Goal: Information Seeking & Learning: Learn about a topic

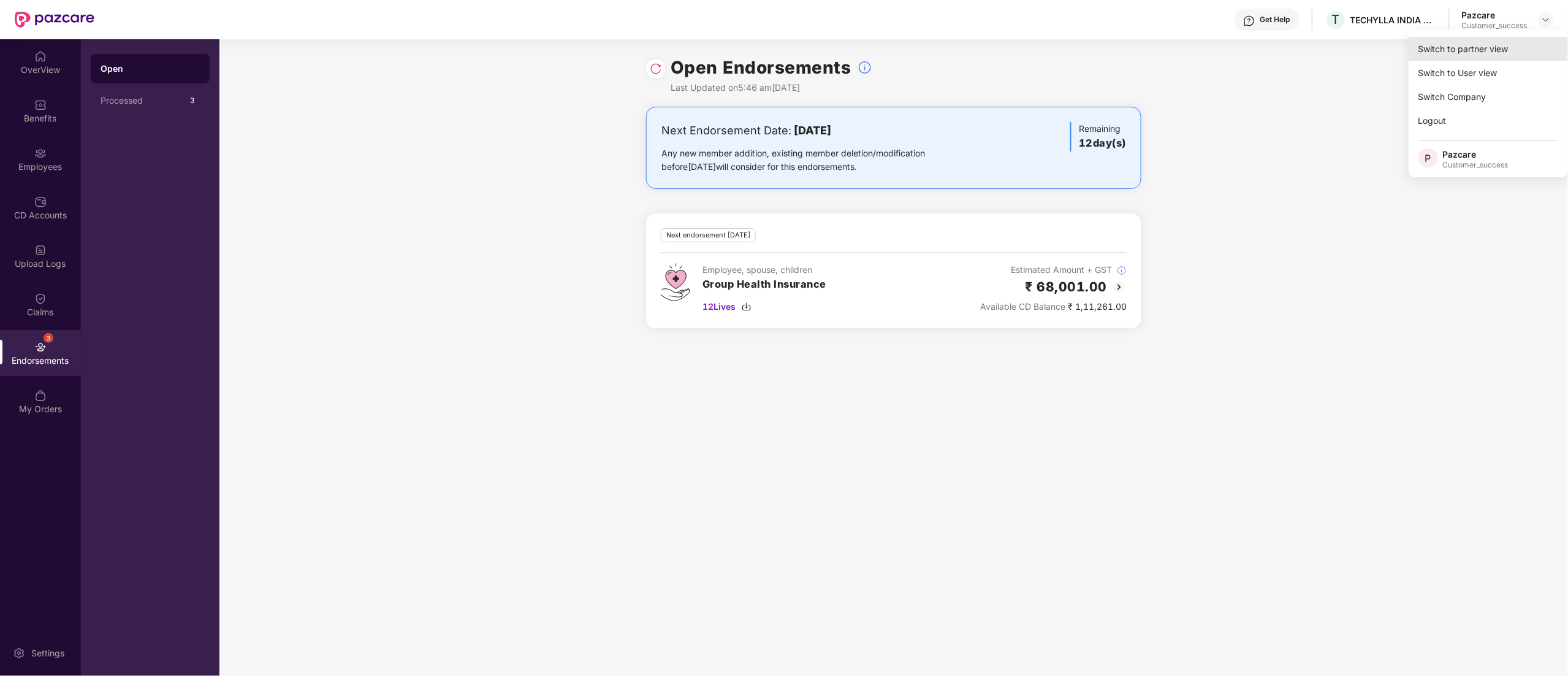
click at [1489, 51] on div "Switch to partner view" at bounding box center [1488, 49] width 159 height 24
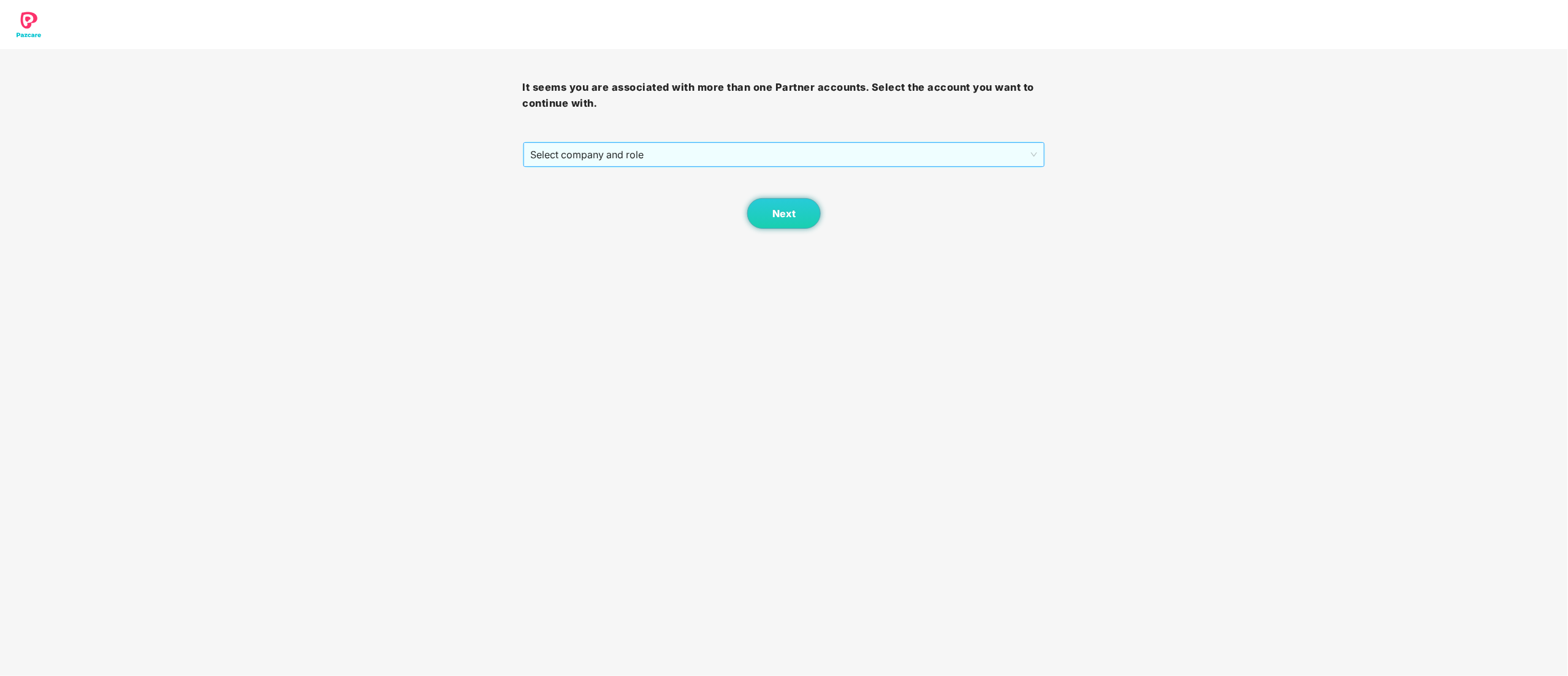
click at [618, 156] on span "Select company and role" at bounding box center [784, 155] width 507 height 23
click at [619, 193] on div "Pazcare - CUSTOMER_SUCCESS" at bounding box center [785, 198] width 508 height 13
click at [772, 208] on button "Next" at bounding box center [783, 214] width 74 height 31
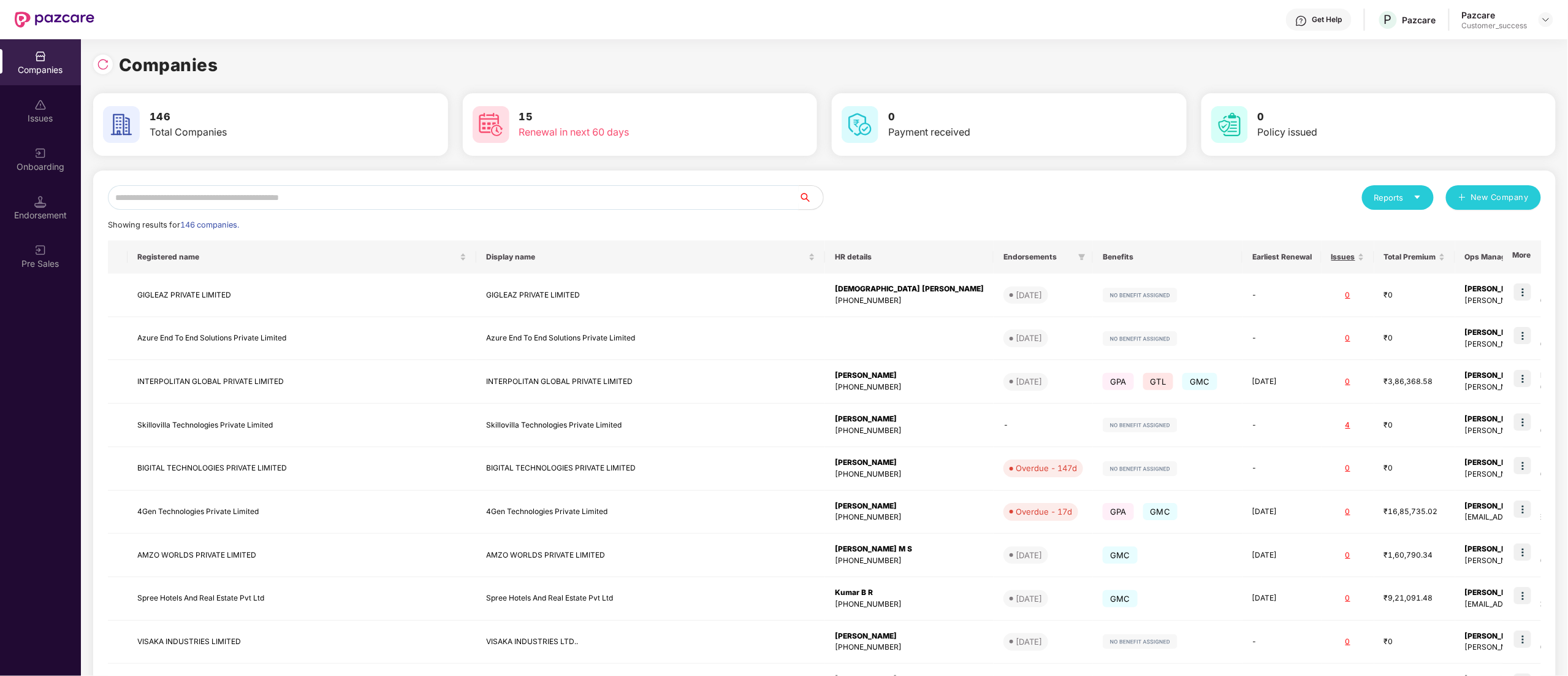
click at [241, 198] on input "text" at bounding box center [453, 197] width 691 height 25
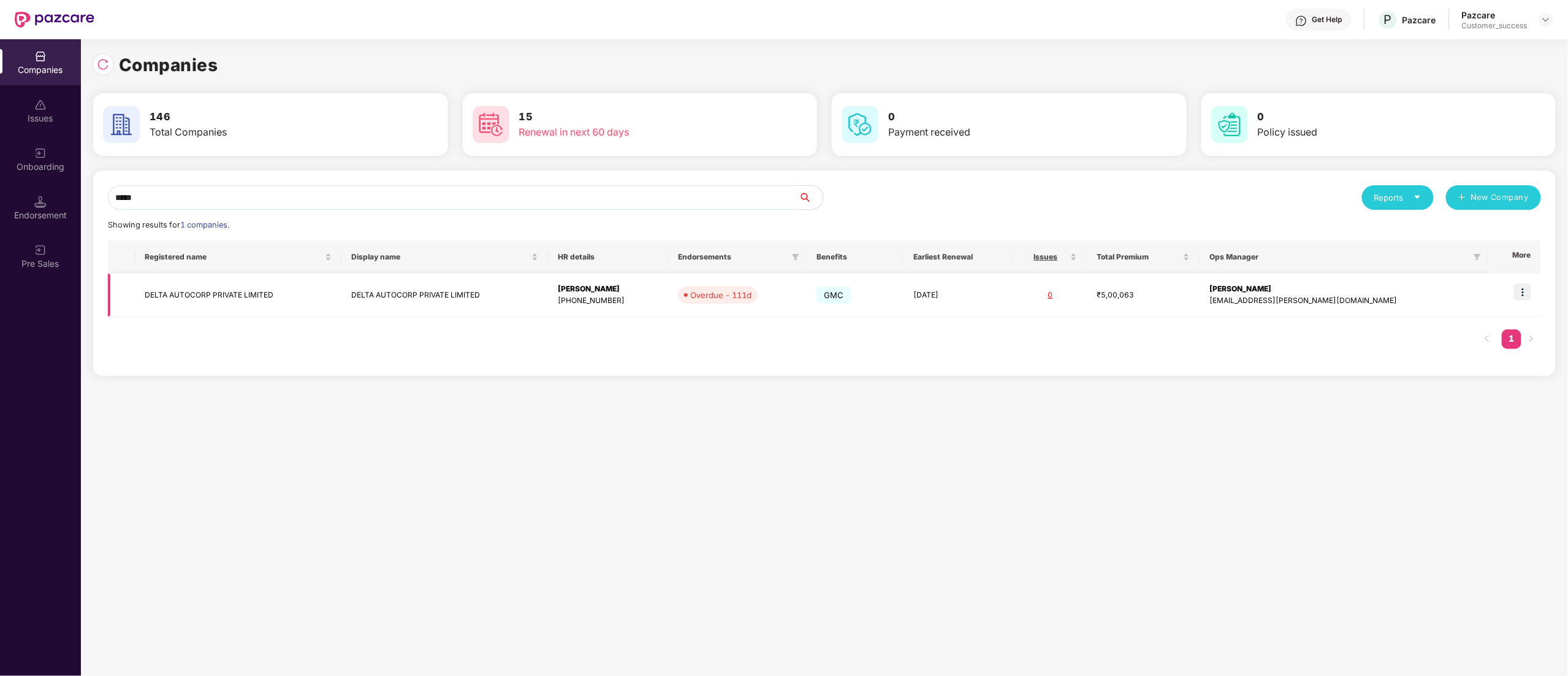
type input "*****"
click at [199, 299] on td "DELTA AUTOCORP PRIVATE LIMITED" at bounding box center [238, 295] width 207 height 43
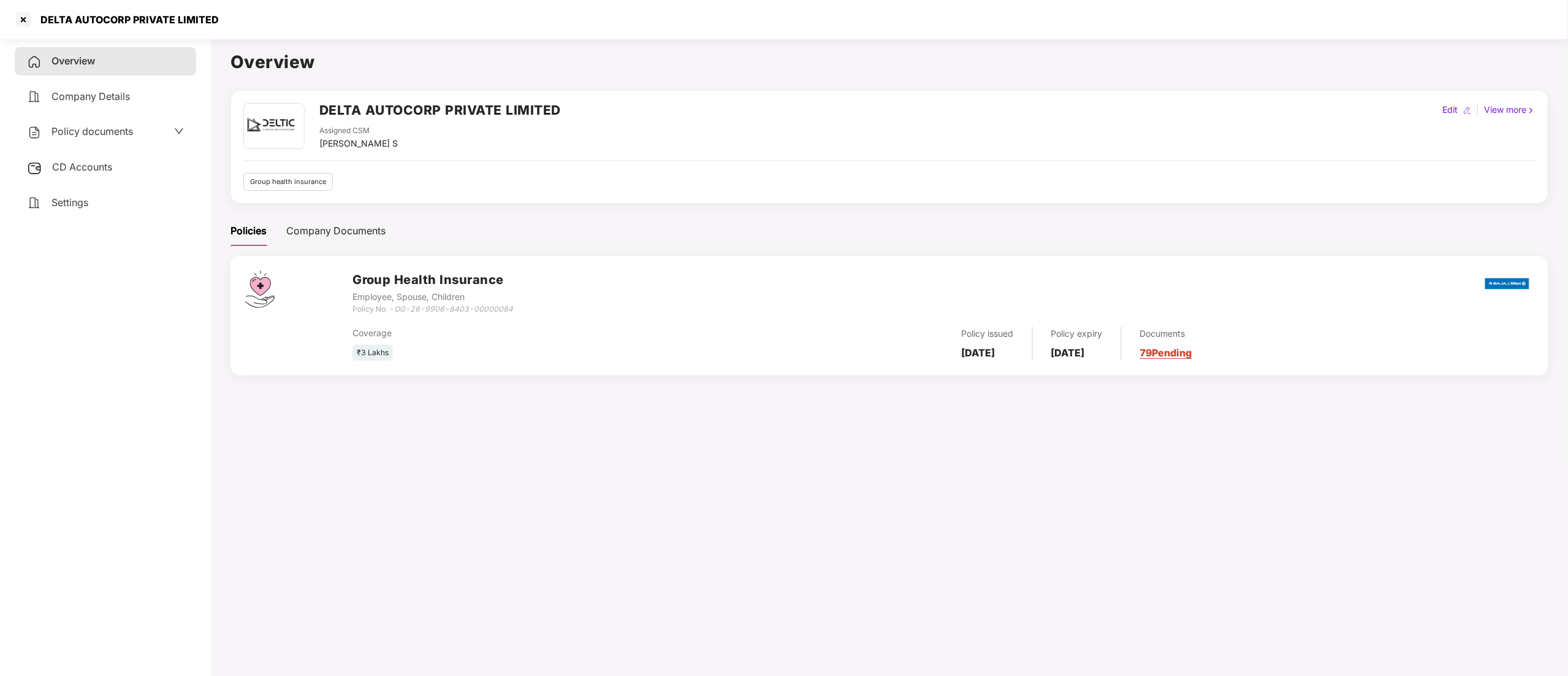
click at [97, 130] on span "Policy documents" at bounding box center [92, 132] width 81 height 12
click at [146, 165] on span "Active State" at bounding box center [138, 171] width 50 height 13
click at [128, 215] on span "Archived State" at bounding box center [152, 211] width 70 height 13
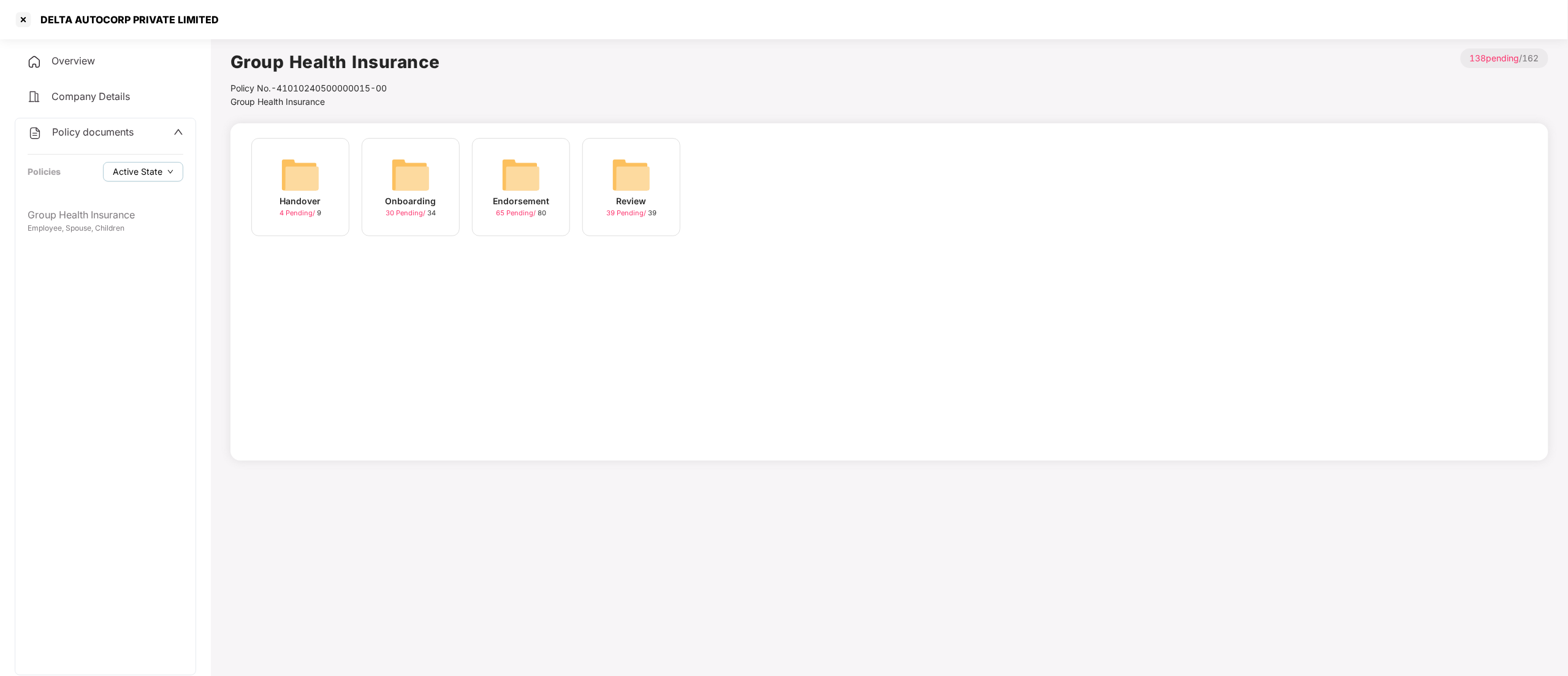
click at [114, 174] on span "Active State" at bounding box center [138, 171] width 50 height 13
click at [125, 208] on span "Archived State" at bounding box center [152, 211] width 70 height 13
click at [515, 264] on div "Handover 4 Pending / 9 Onboarding 30 Pending / 34 Endorsement 65 Pending / 80 R…" at bounding box center [889, 292] width 1318 height 338
click at [175, 129] on icon "up" at bounding box center [178, 132] width 10 height 10
click at [87, 131] on span "Policy documents" at bounding box center [92, 132] width 81 height 12
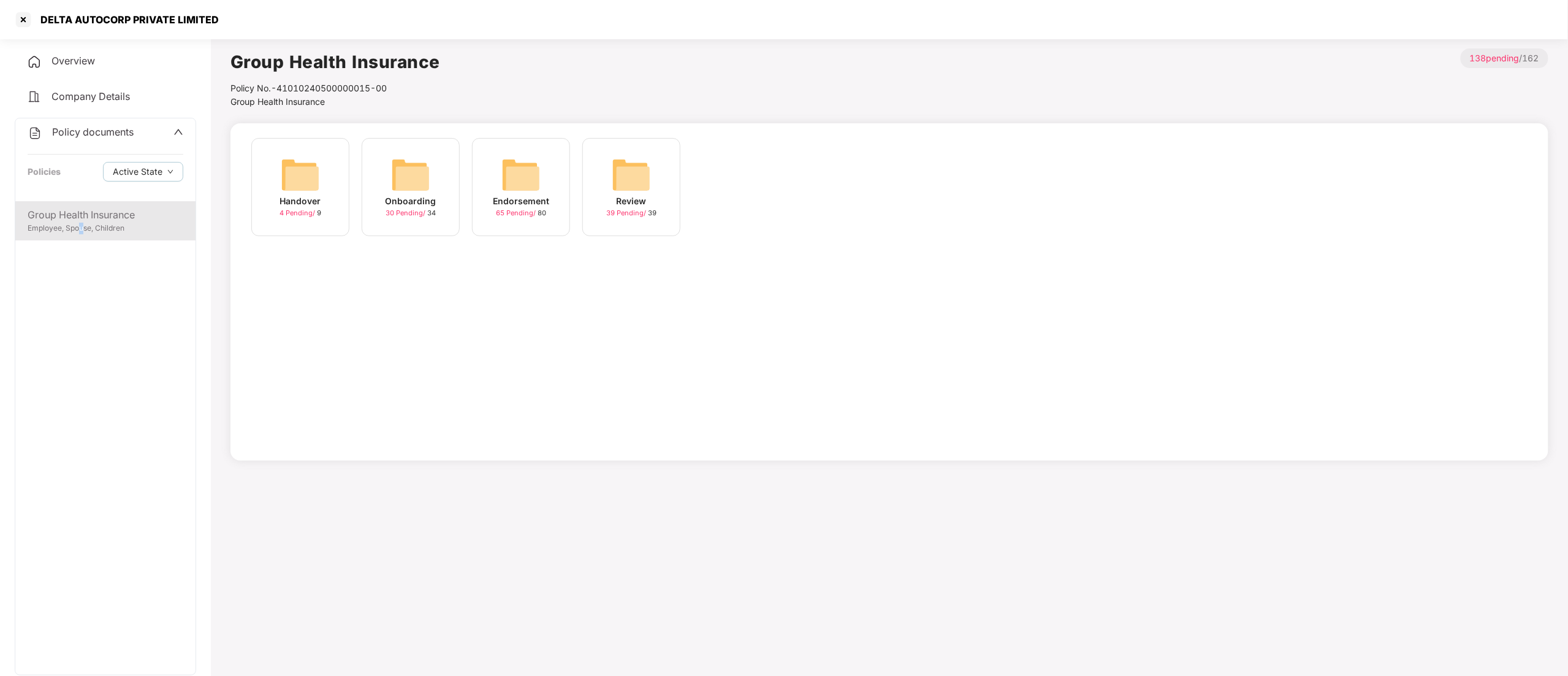
click at [81, 225] on div "Employee, Spouse, Children" at bounding box center [105, 228] width 156 height 12
click at [122, 171] on span "Active State" at bounding box center [138, 171] width 50 height 13
click at [122, 215] on span "Archived State" at bounding box center [152, 211] width 70 height 13
click at [309, 211] on span "4 Pending /" at bounding box center [298, 212] width 37 height 9
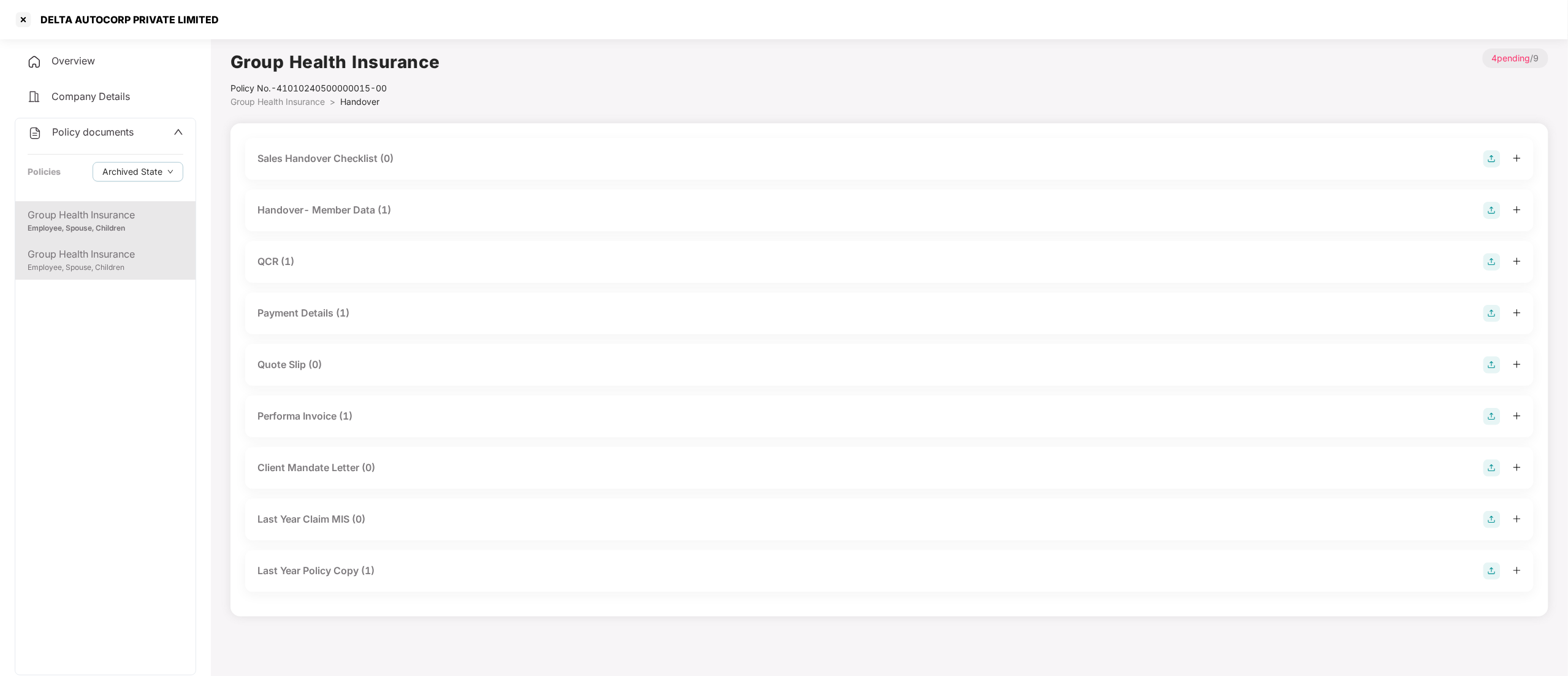
click at [111, 264] on div "Employee, Spouse, Children" at bounding box center [105, 267] width 156 height 12
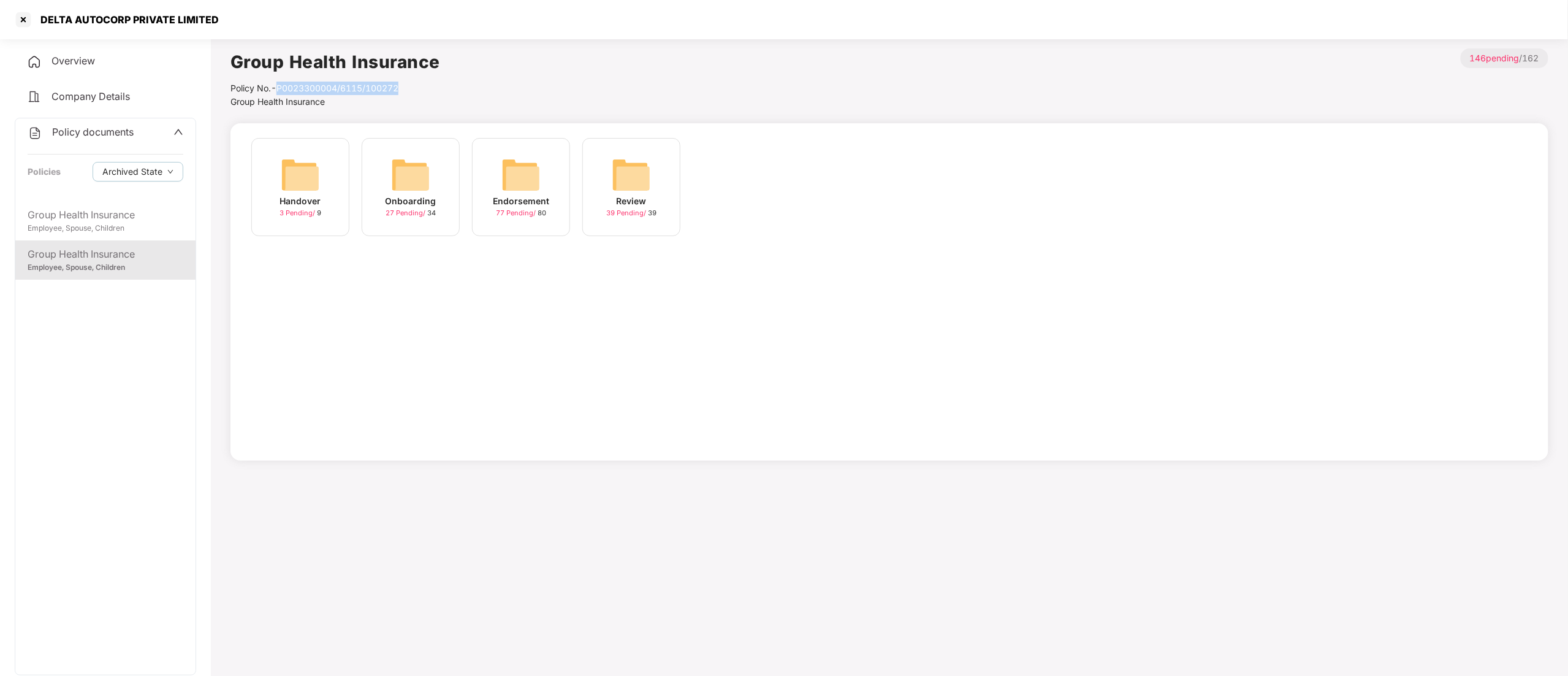
drag, startPoint x: 278, startPoint y: 87, endPoint x: 413, endPoint y: 88, distance: 135.0
click at [413, 88] on div "Policy No.- P0023300004/6115/100272" at bounding box center [335, 88] width 210 height 13
copy div "P0023300004/6115/100272"
click at [414, 196] on div "Onboarding" at bounding box center [411, 201] width 51 height 13
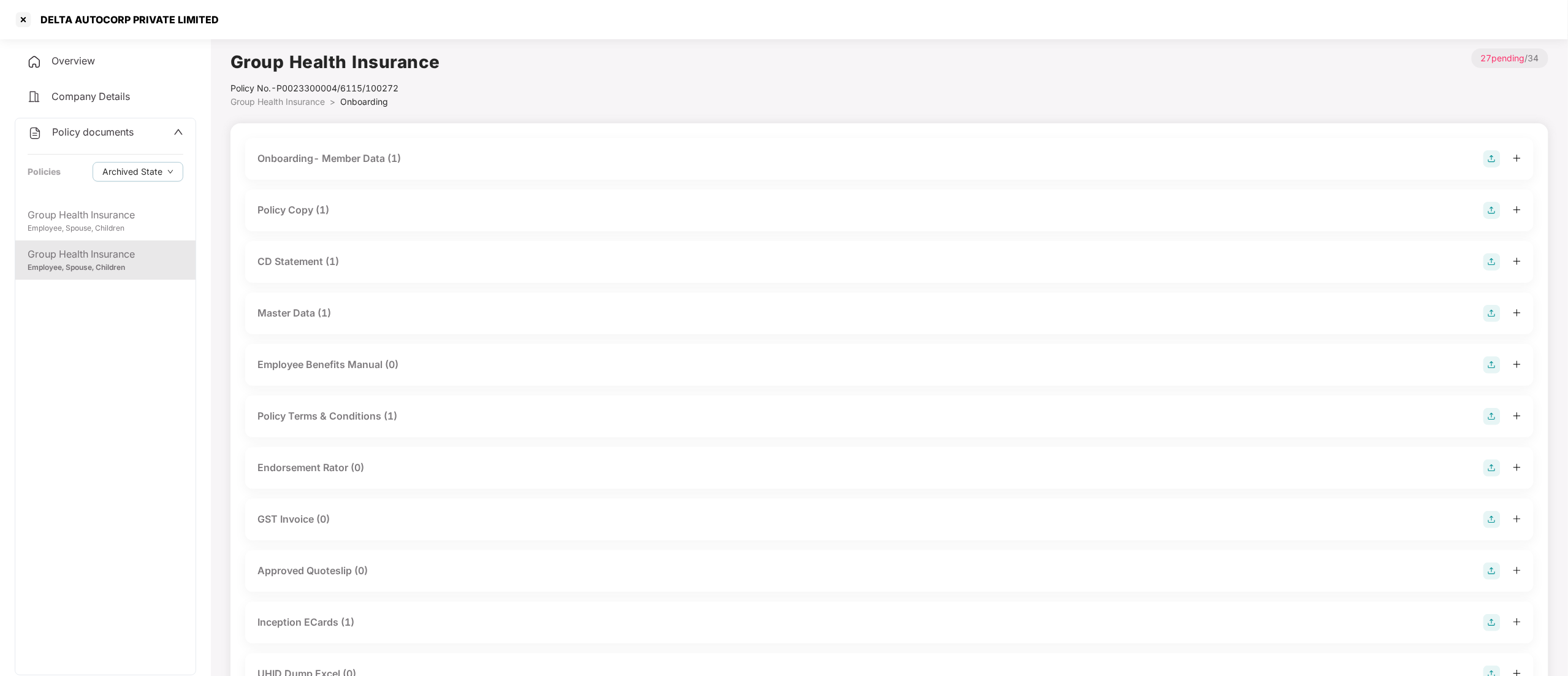
click at [300, 206] on div "Policy Copy (1)" at bounding box center [293, 210] width 72 height 15
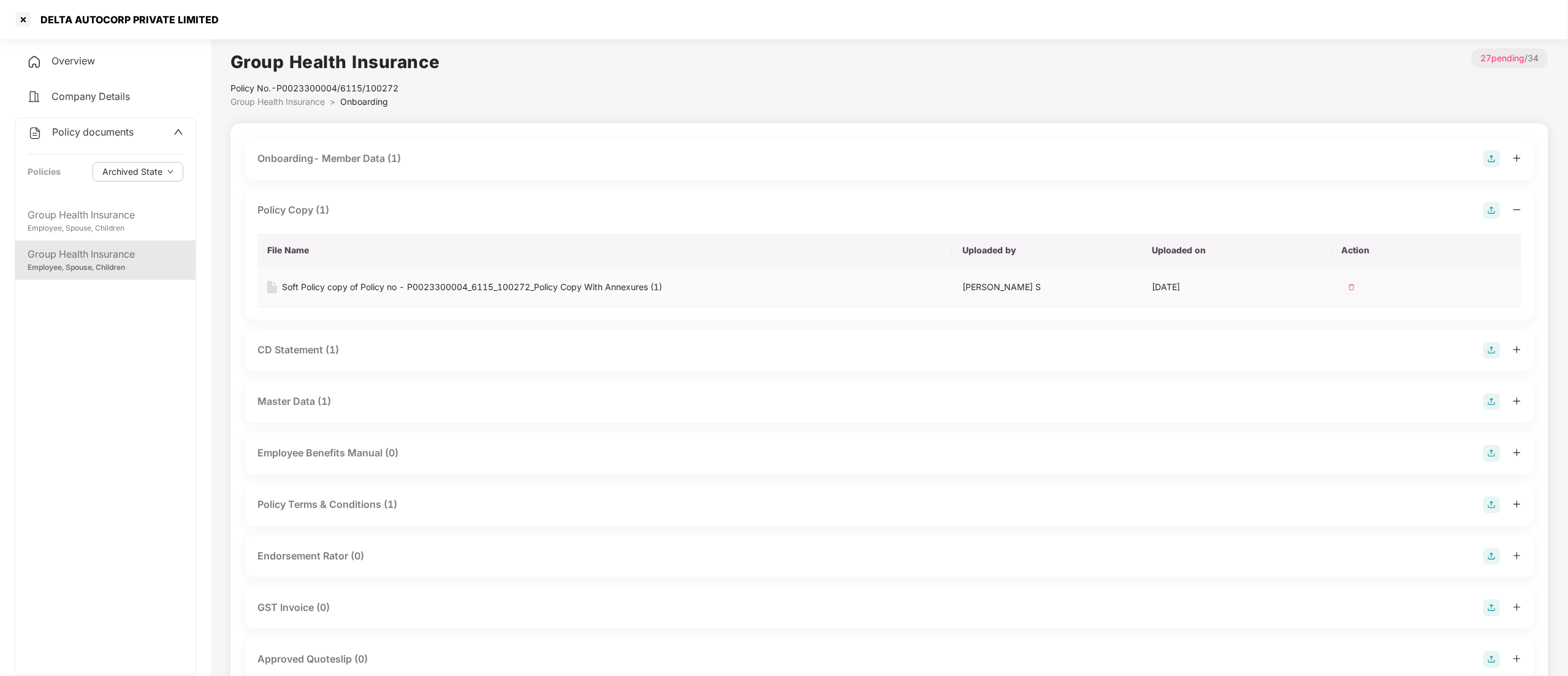
click at [353, 281] on div "Soft Policy copy of Policy no - P0023300004_6115_100272_Policy Copy With Annexu…" at bounding box center [471, 287] width 380 height 13
click at [27, 17] on div at bounding box center [22, 19] width 19 height 19
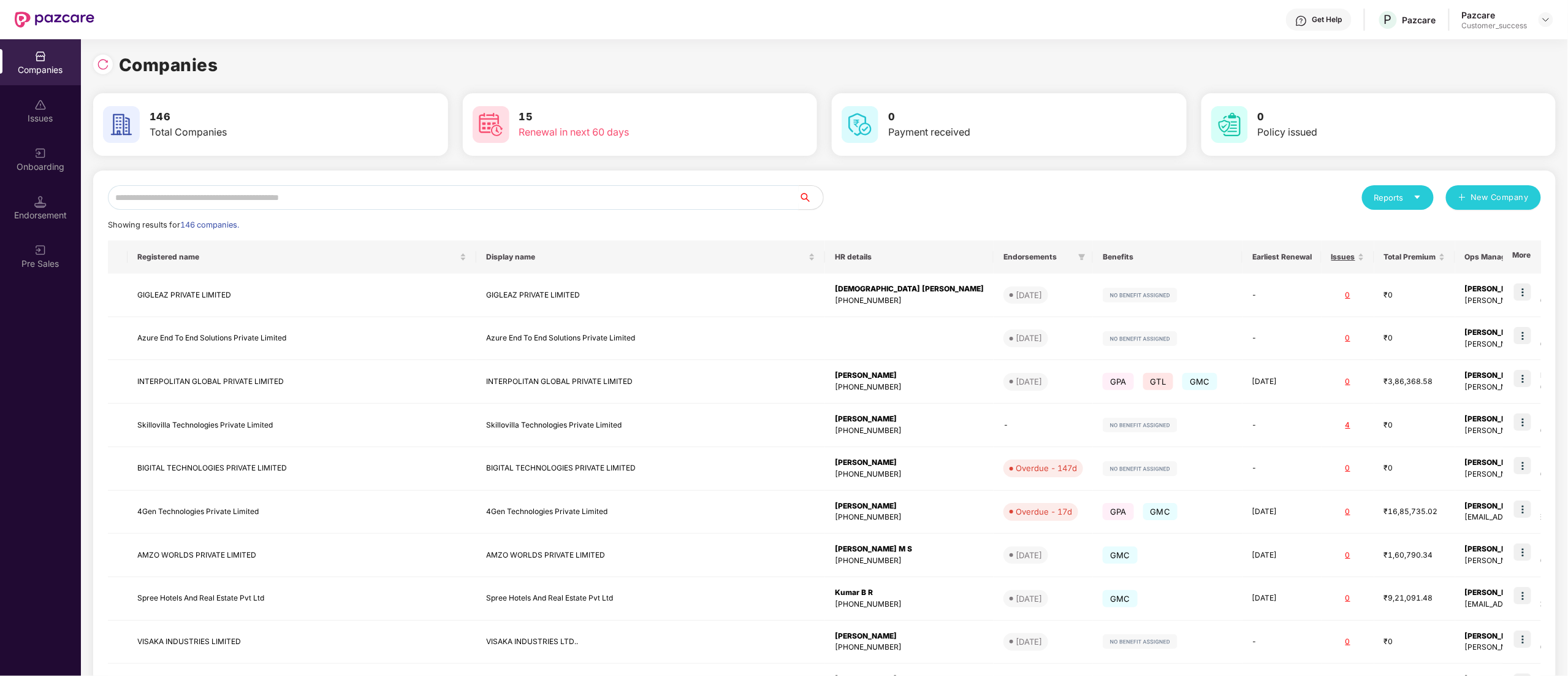
click at [152, 203] on input "text" at bounding box center [453, 197] width 691 height 25
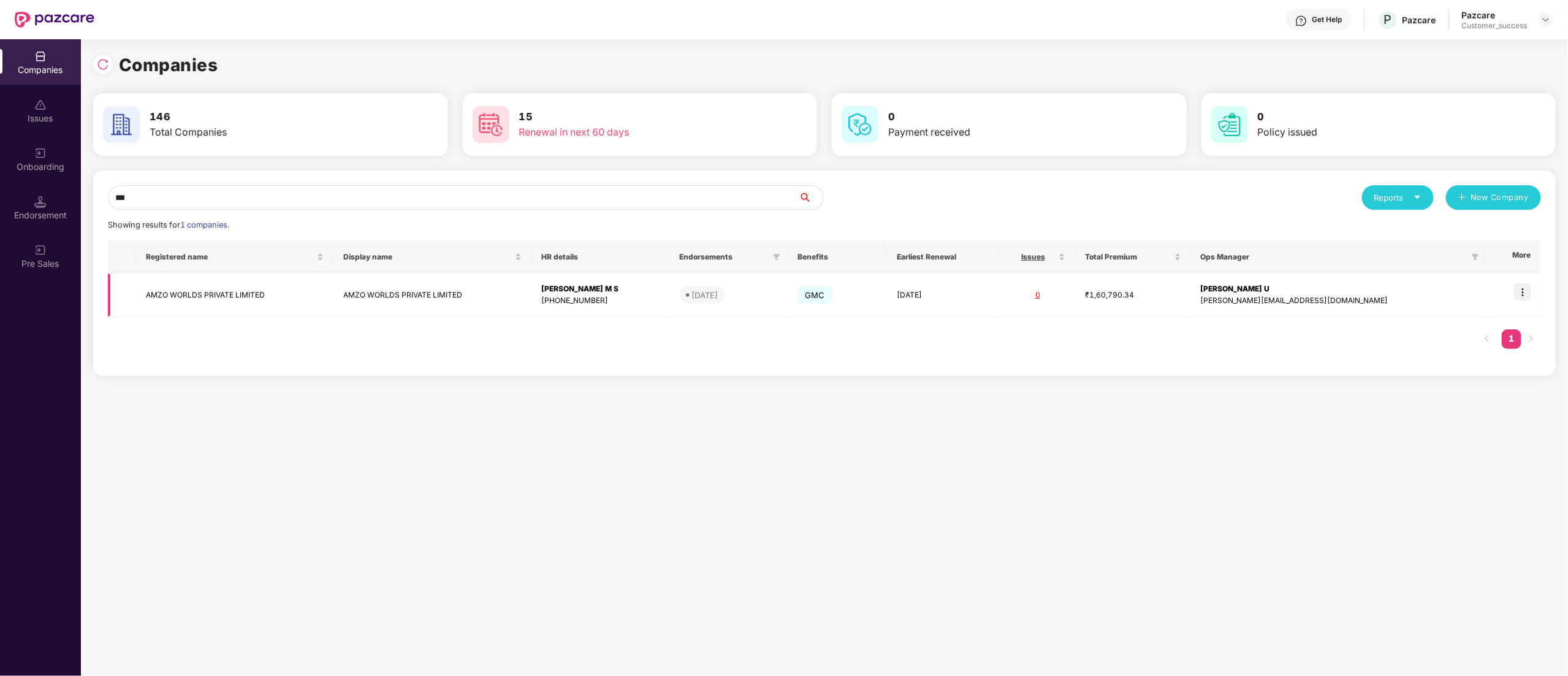
type input "***"
click at [1526, 292] on img at bounding box center [1522, 292] width 17 height 17
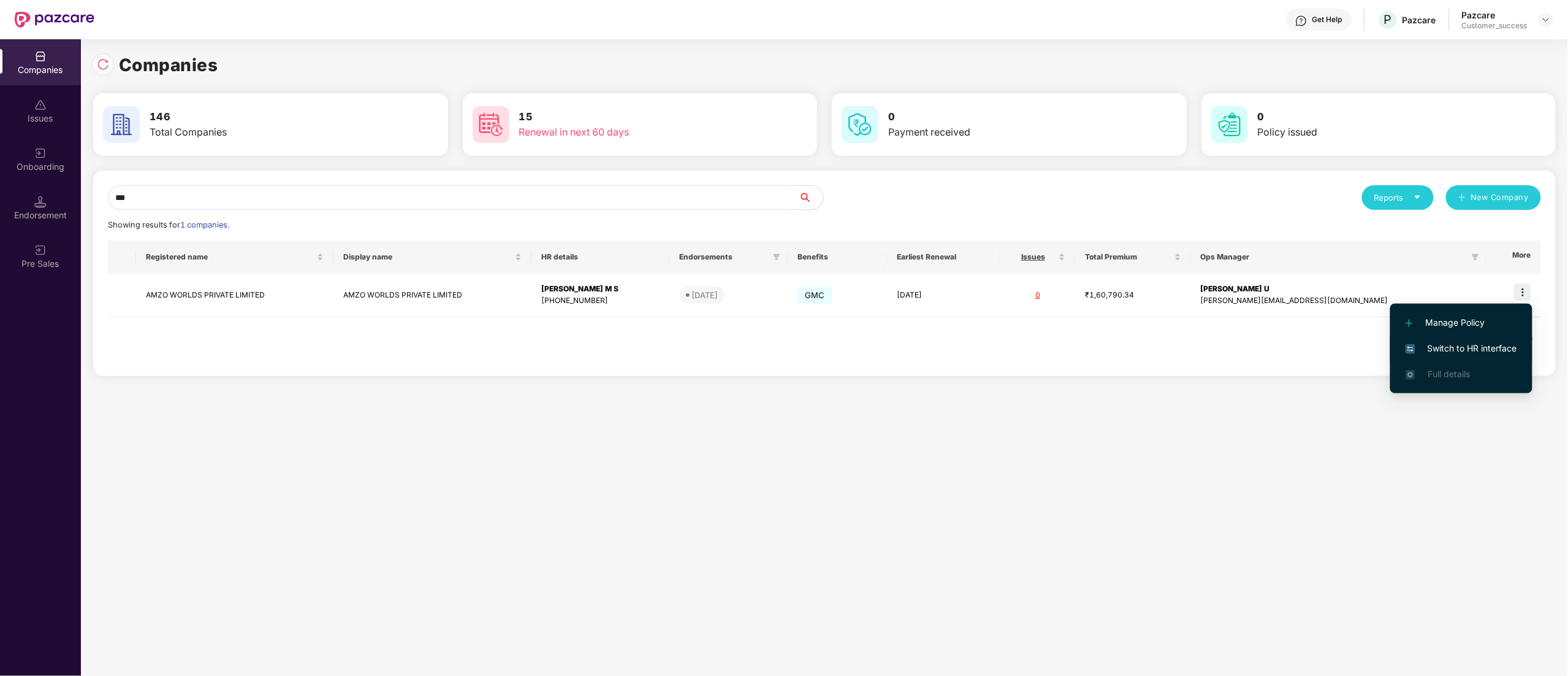
click at [1472, 346] on span "Switch to HR interface" at bounding box center [1461, 348] width 111 height 13
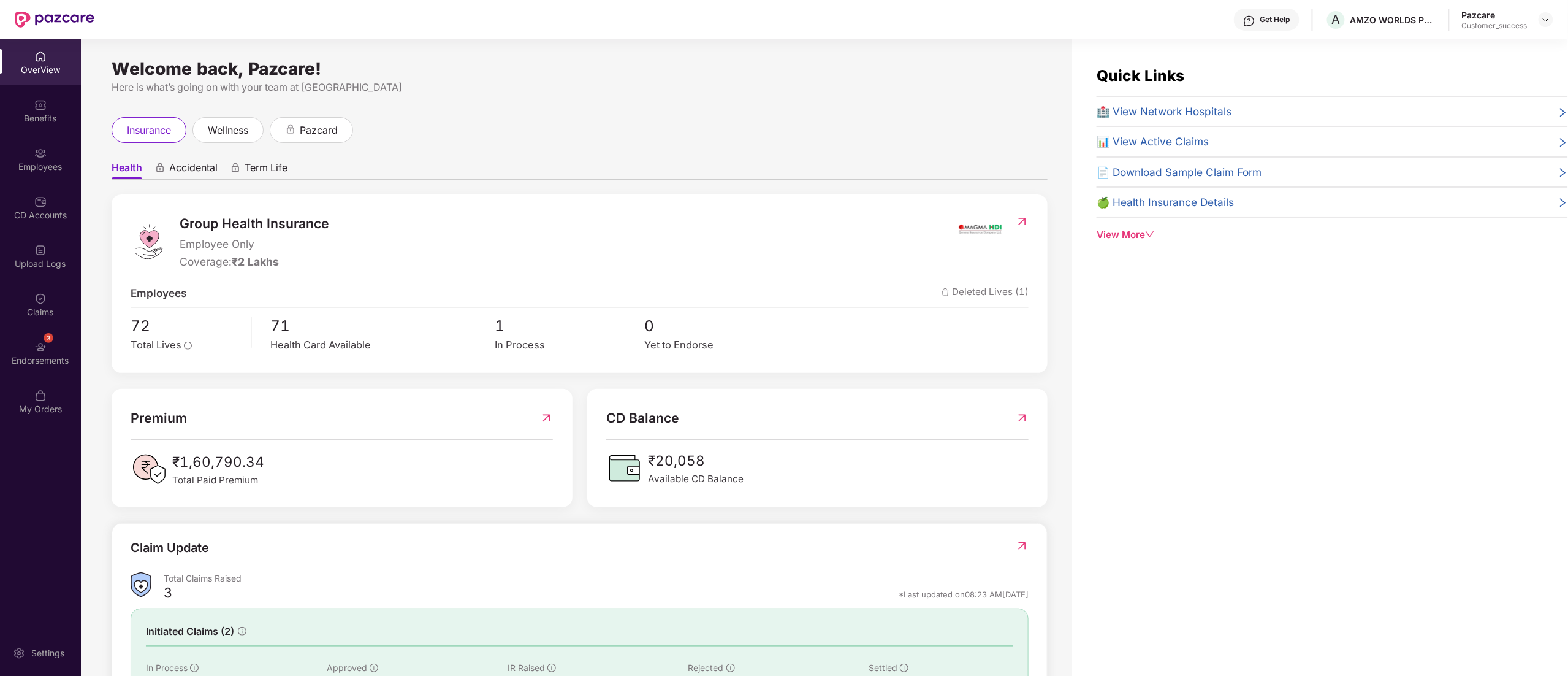
click at [27, 159] on div "Employees" at bounding box center [40, 159] width 81 height 46
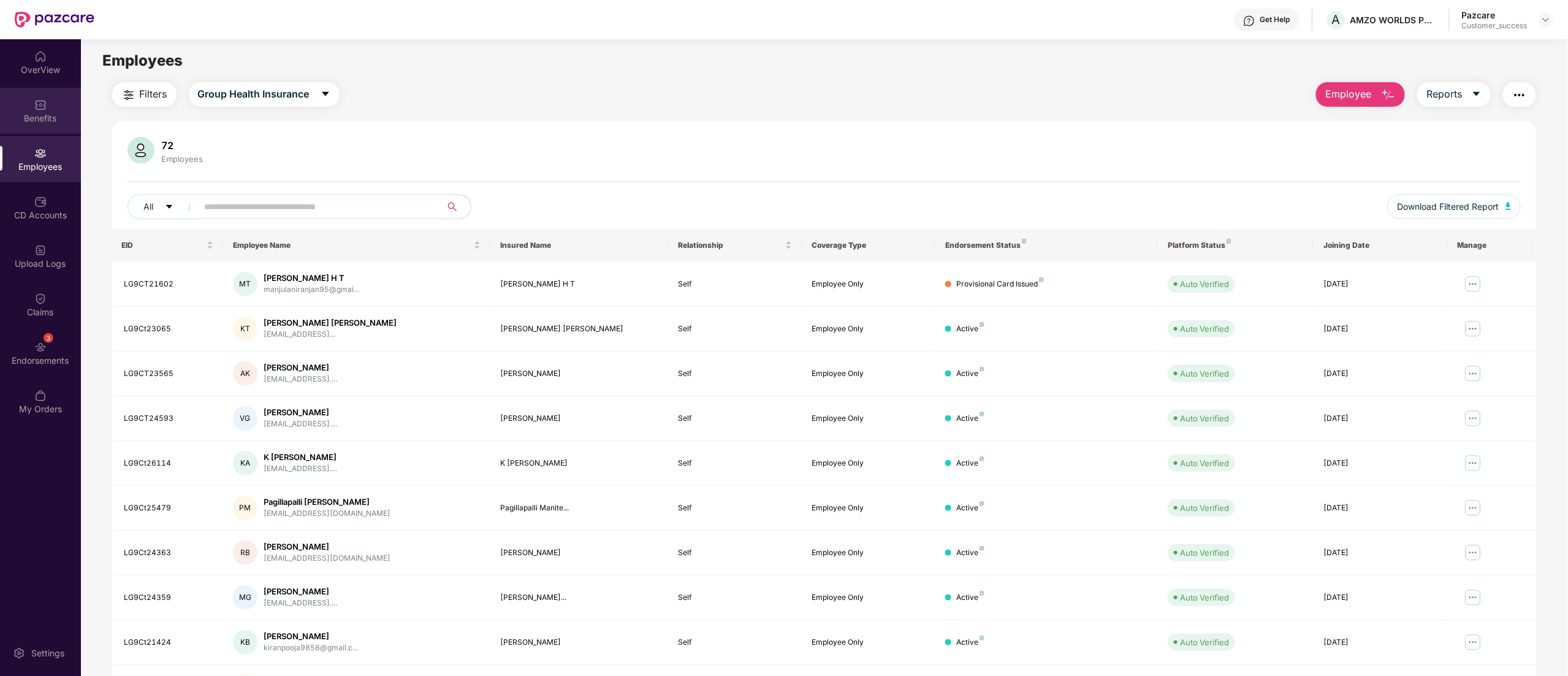
click at [21, 98] on div "Benefits" at bounding box center [40, 110] width 81 height 46
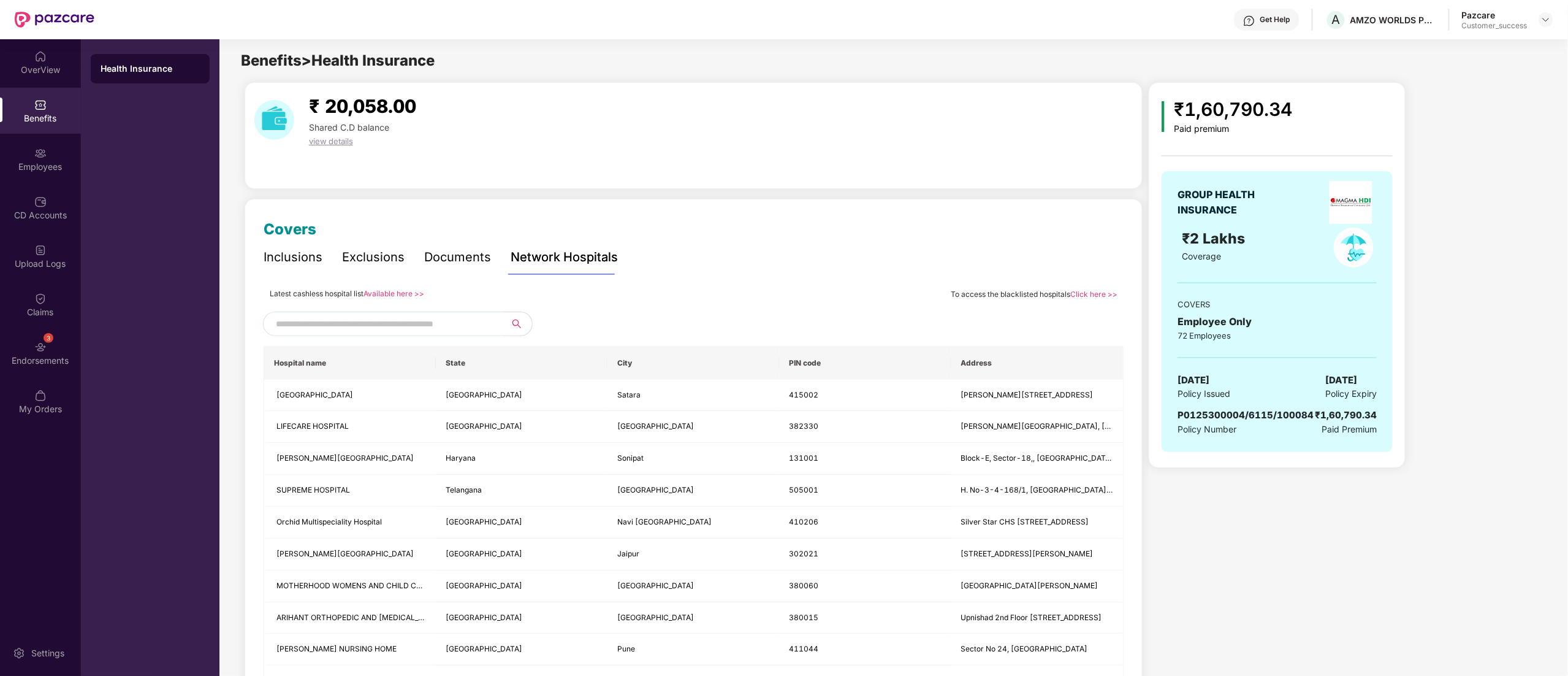
drag, startPoint x: 458, startPoint y: 254, endPoint x: 464, endPoint y: 259, distance: 7.8
click at [460, 257] on div "Documents" at bounding box center [457, 257] width 67 height 19
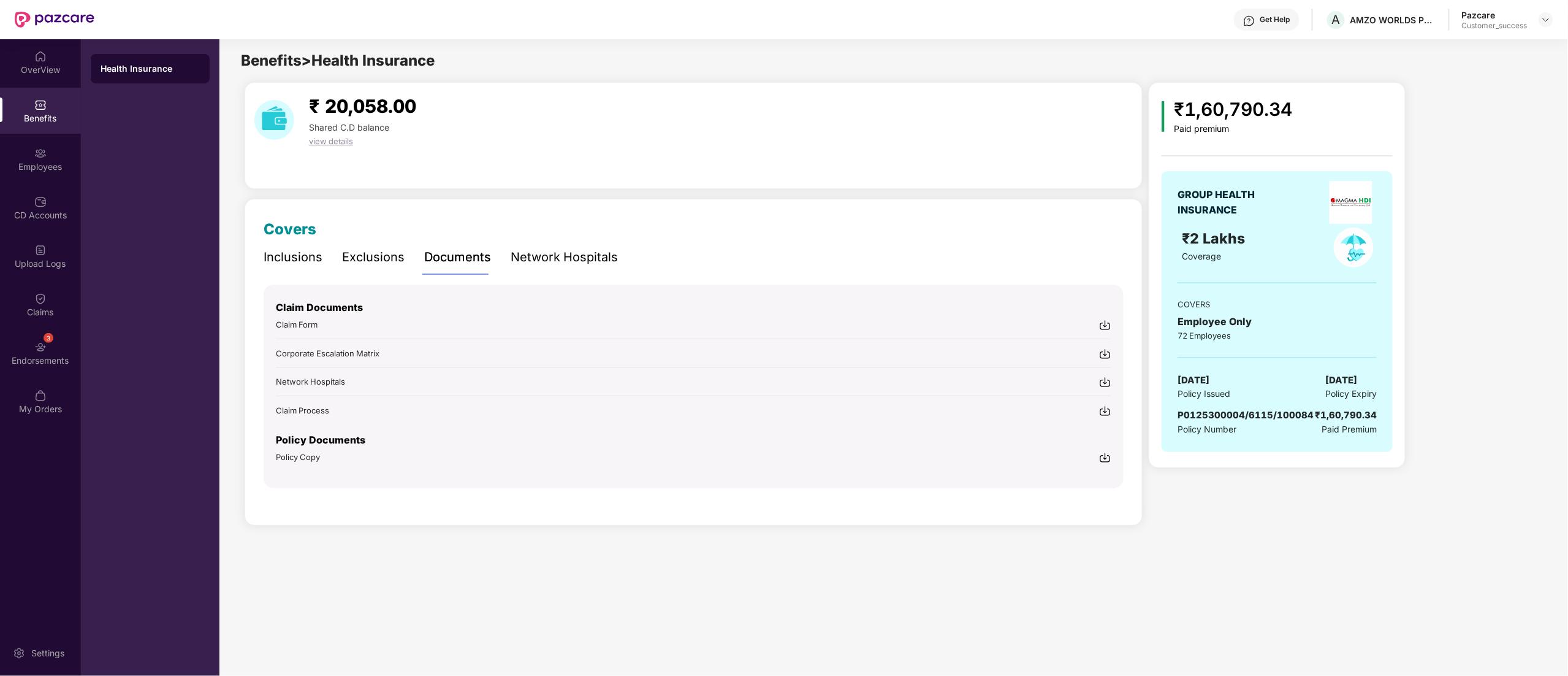
click at [391, 259] on div "Exclusions" at bounding box center [373, 257] width 63 height 19
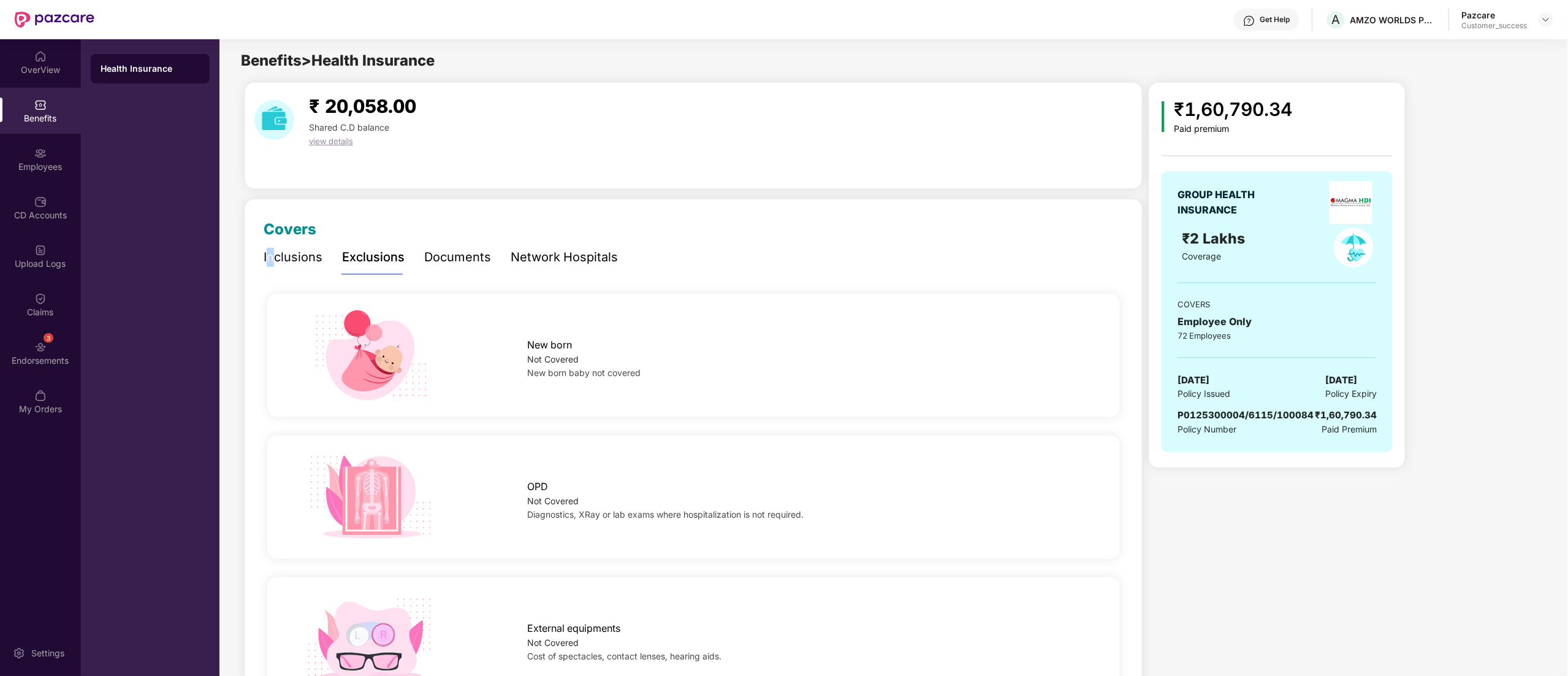
click at [271, 252] on div "Inclusions" at bounding box center [293, 257] width 59 height 19
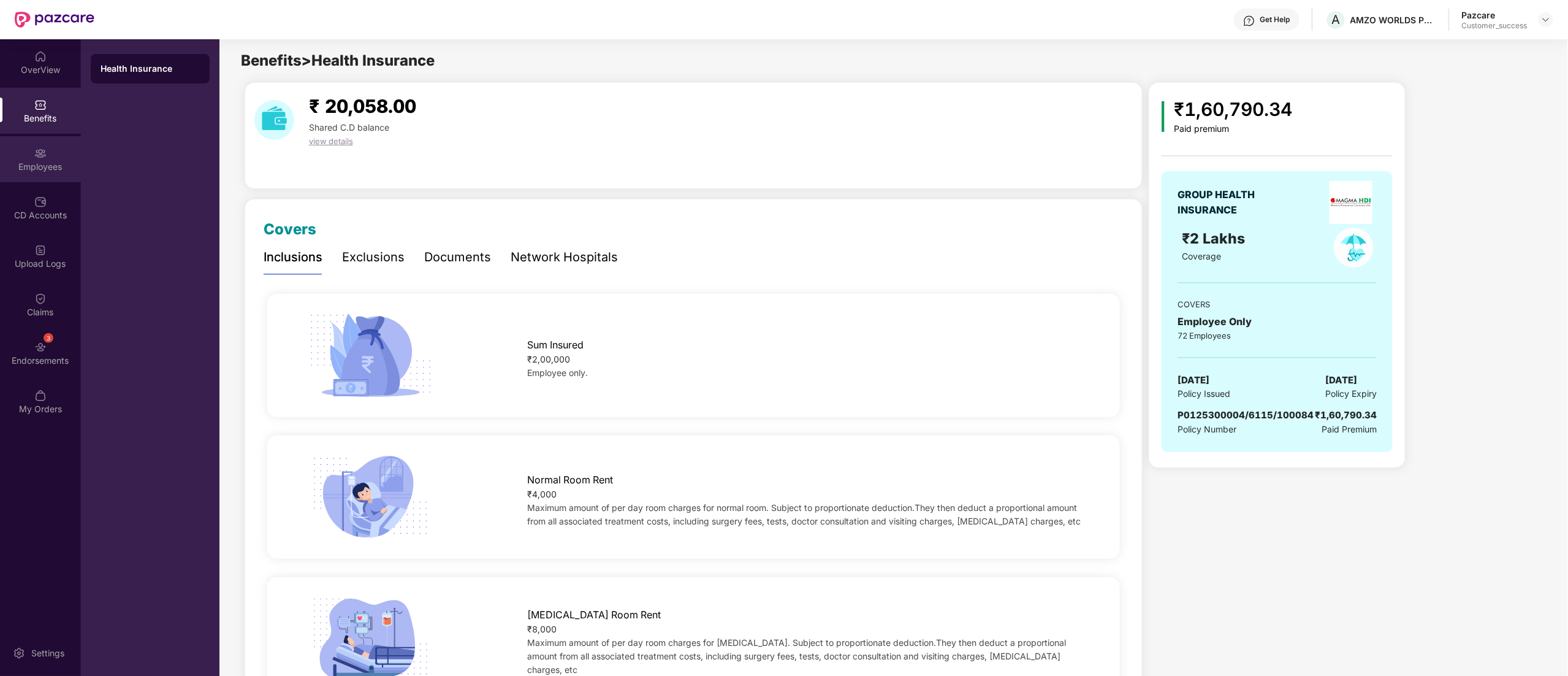
click at [26, 157] on div "Employees" at bounding box center [40, 159] width 81 height 46
